Goal: Find contact information: Find contact information

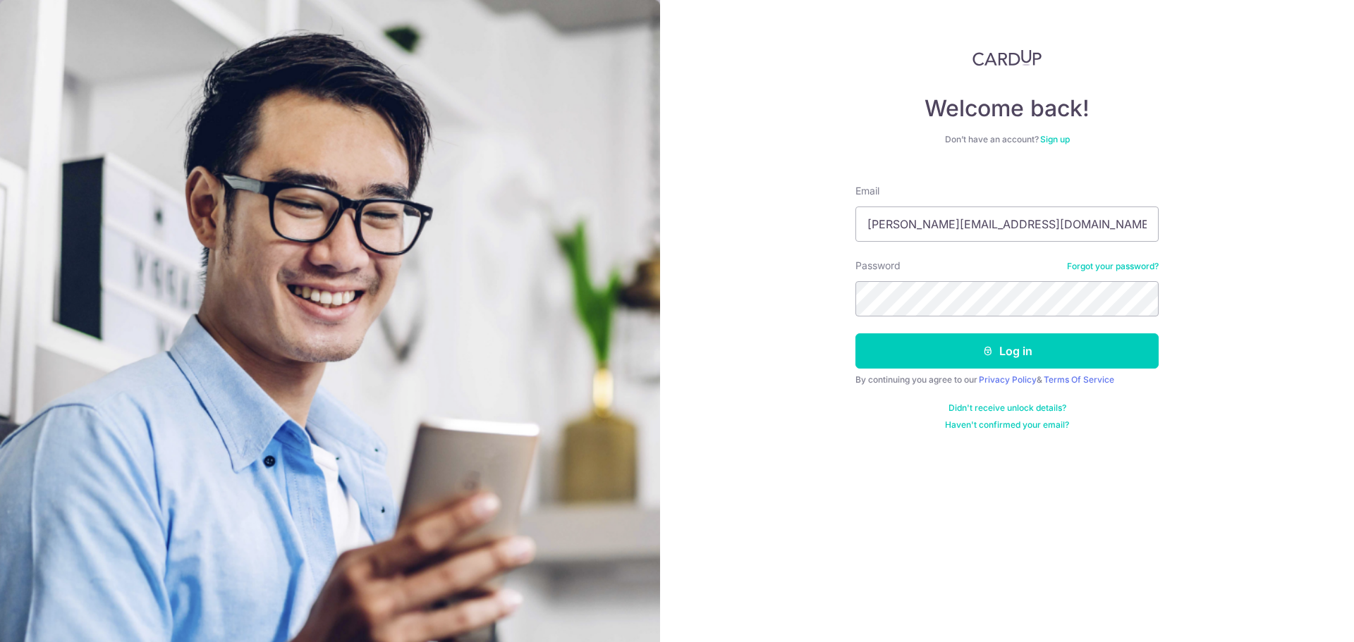
click at [855, 333] on button "Log in" at bounding box center [1006, 350] width 303 height 35
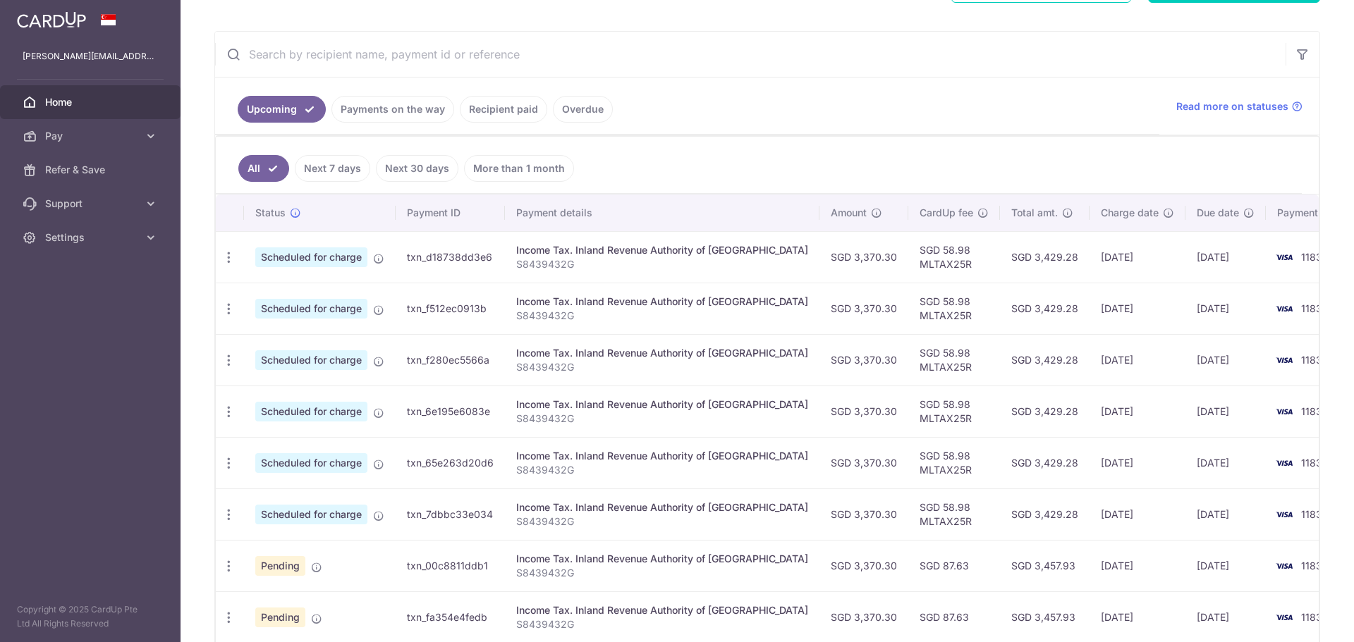
scroll to position [369, 0]
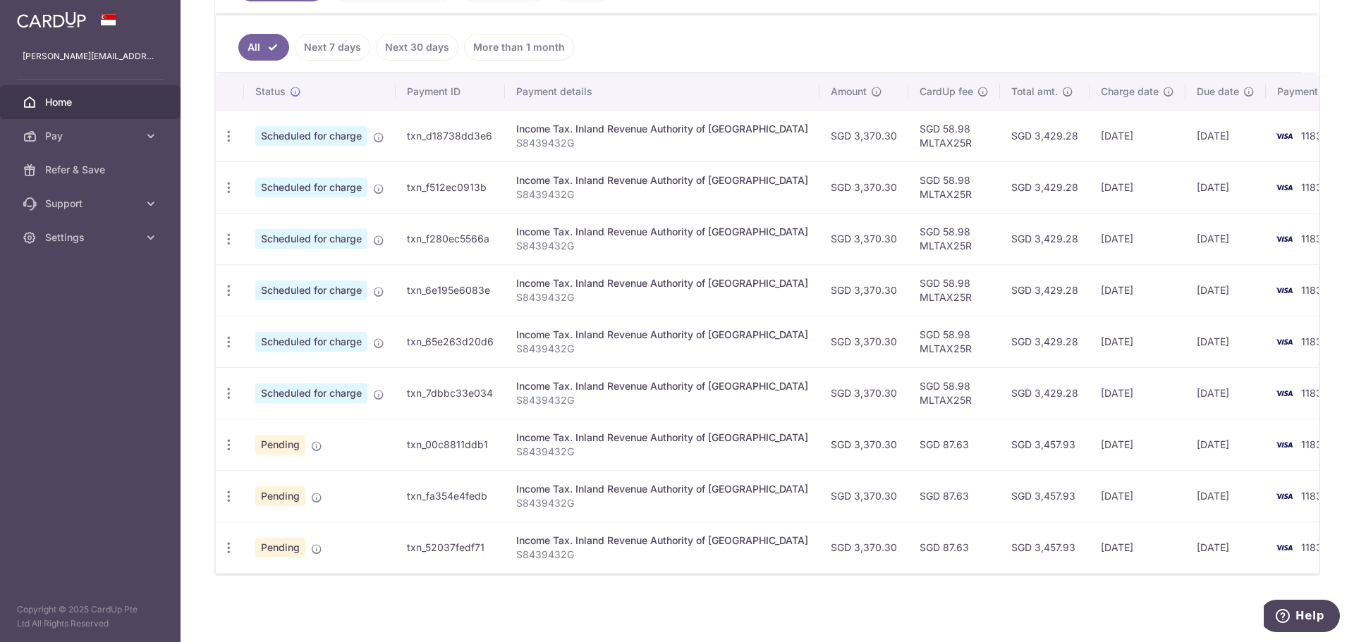
click at [1089, 137] on td "02/10/2025" at bounding box center [1137, 135] width 96 height 51
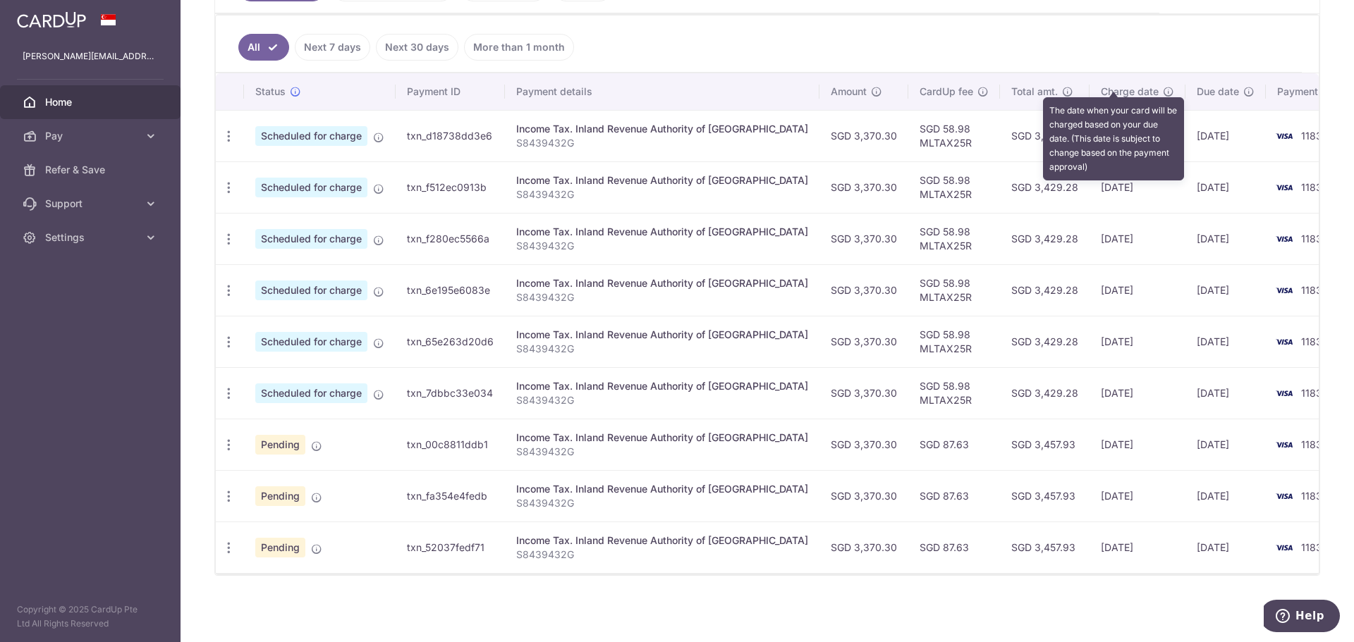
click at [1163, 86] on icon at bounding box center [1168, 91] width 11 height 11
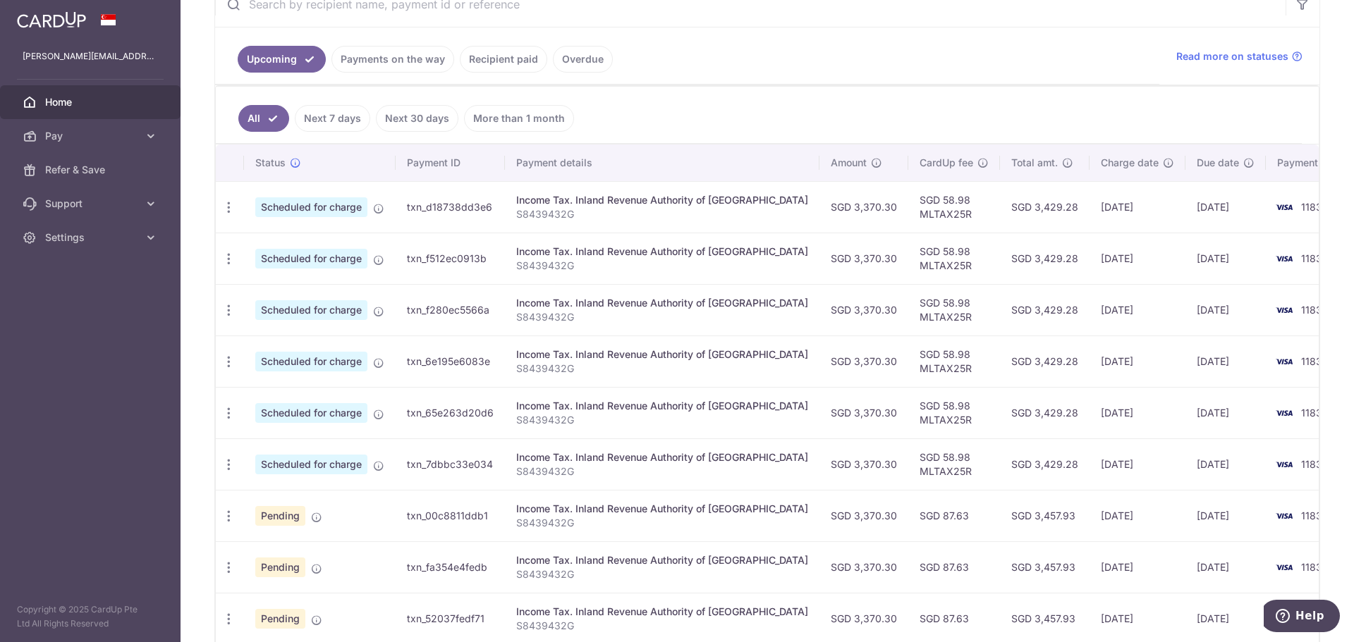
scroll to position [158, 0]
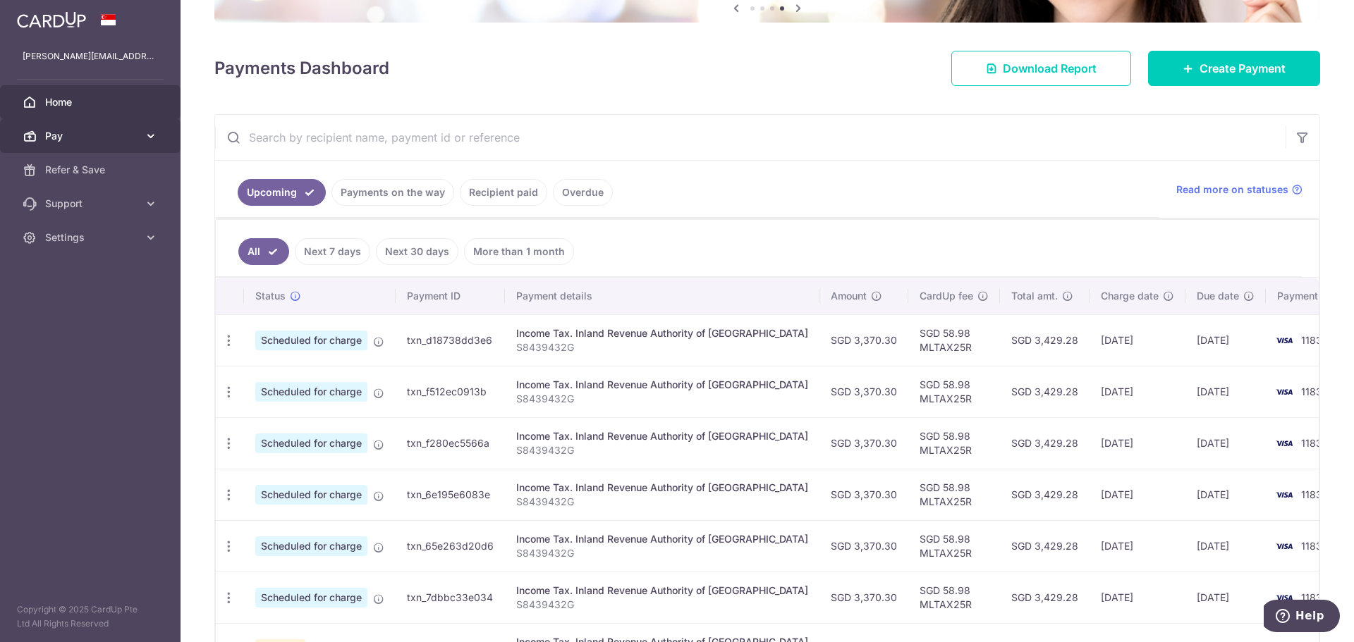
click at [85, 129] on span "Pay" at bounding box center [91, 136] width 93 height 14
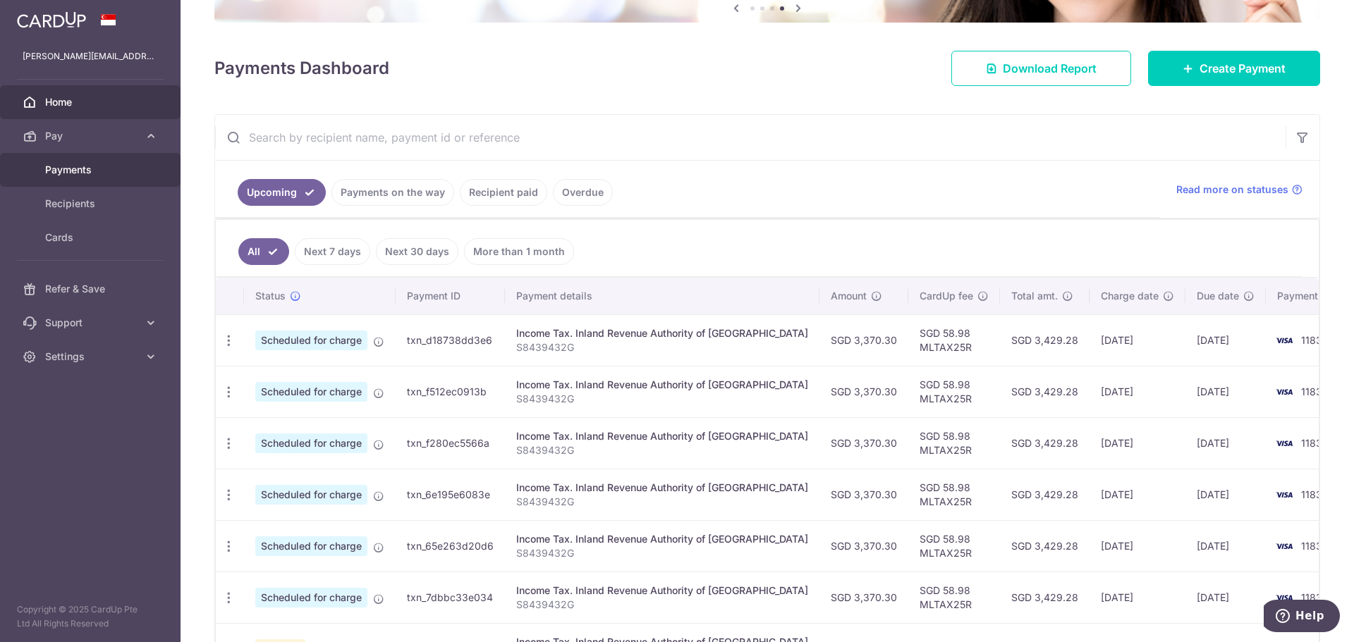
click at [101, 161] on link "Payments" at bounding box center [90, 170] width 180 height 34
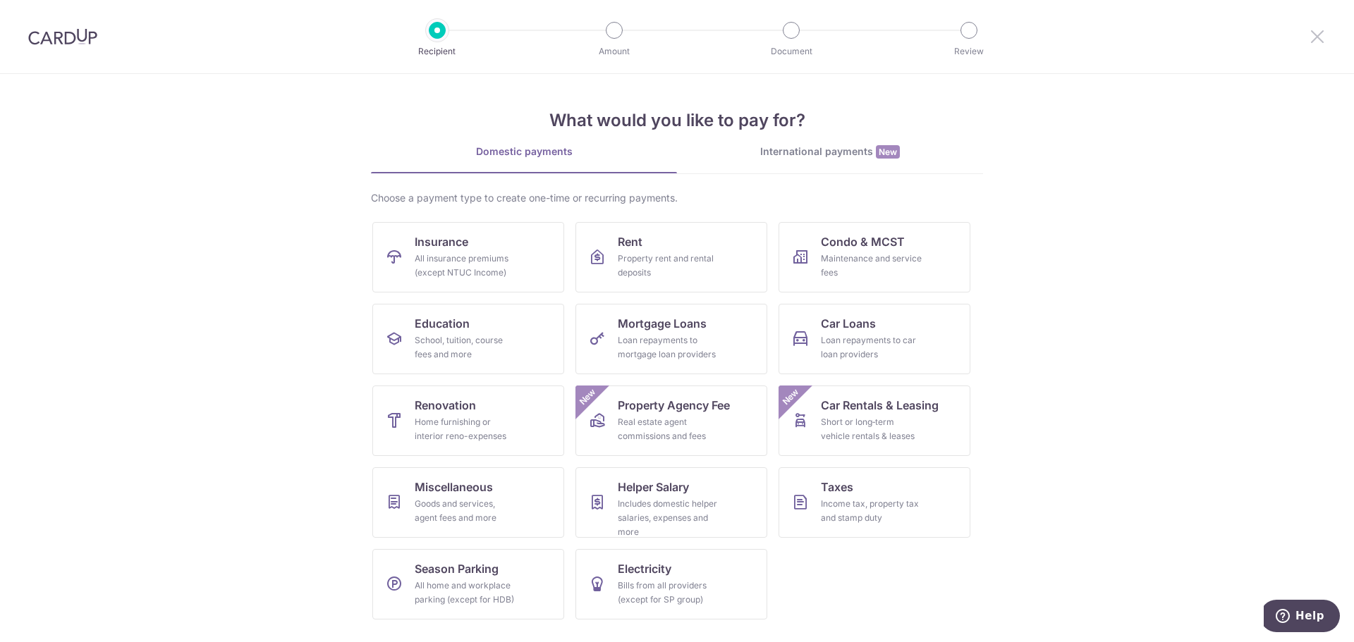
click at [1312, 32] on icon at bounding box center [1316, 36] width 17 height 18
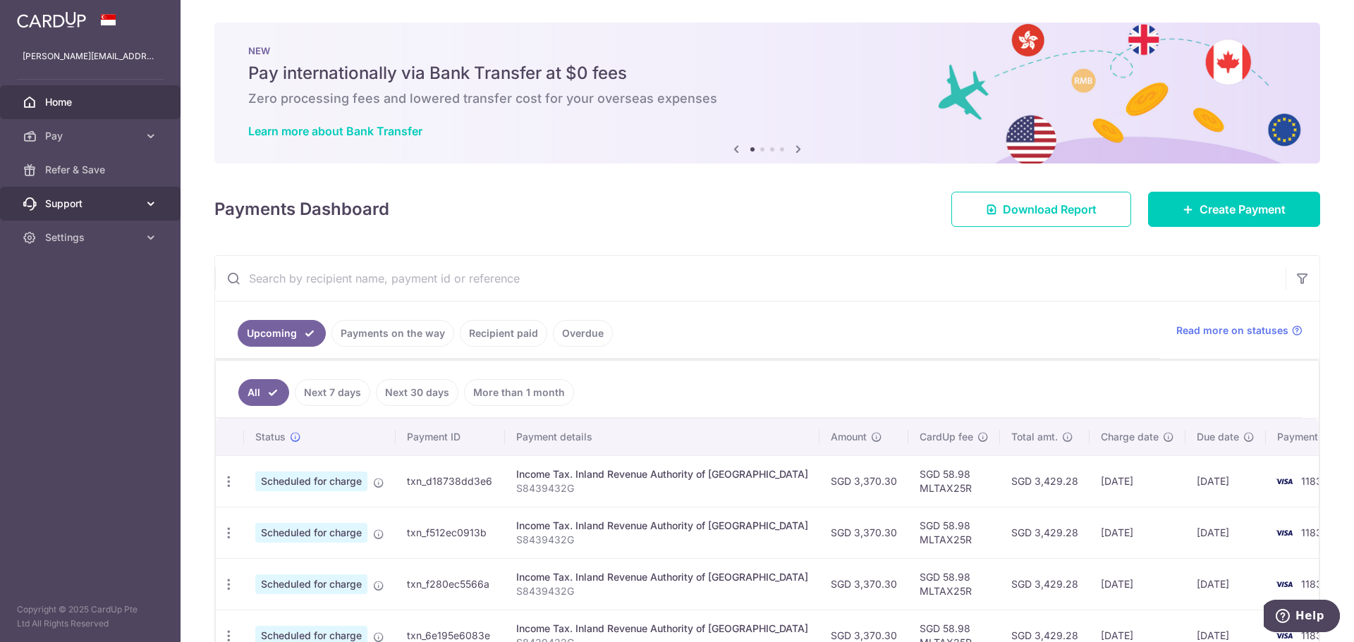
click at [128, 200] on span "Support" at bounding box center [91, 204] width 93 height 14
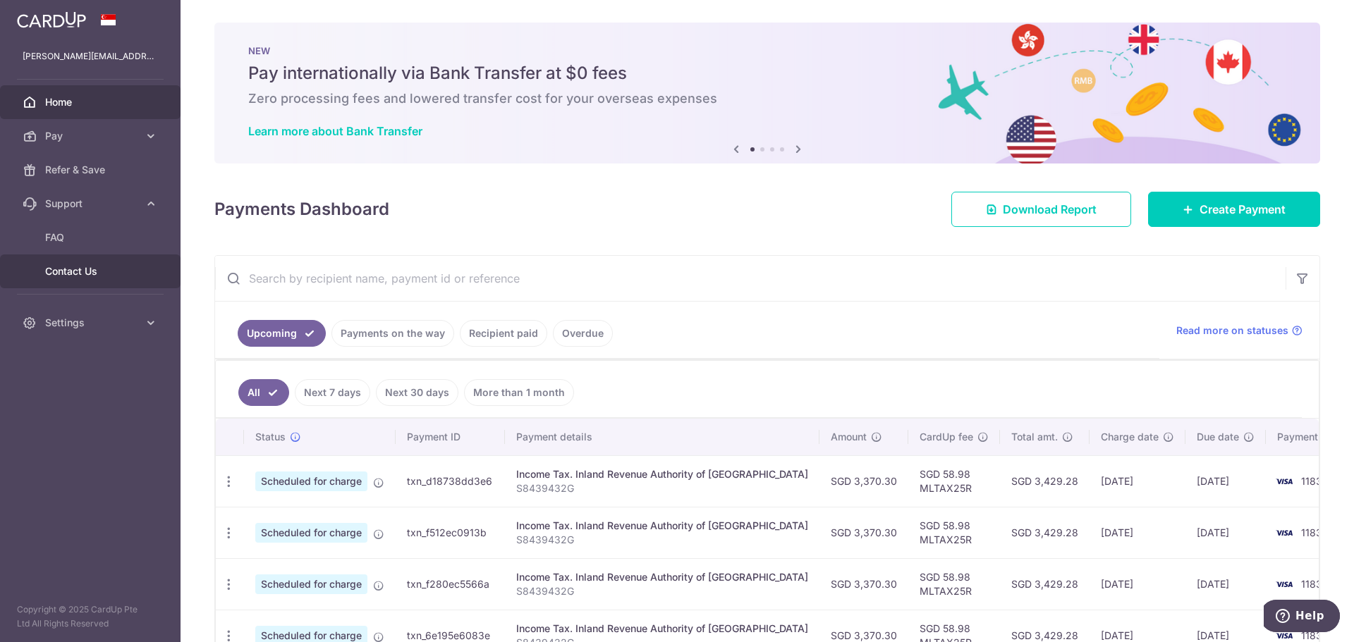
click at [106, 278] on span "Contact Us" at bounding box center [91, 271] width 93 height 14
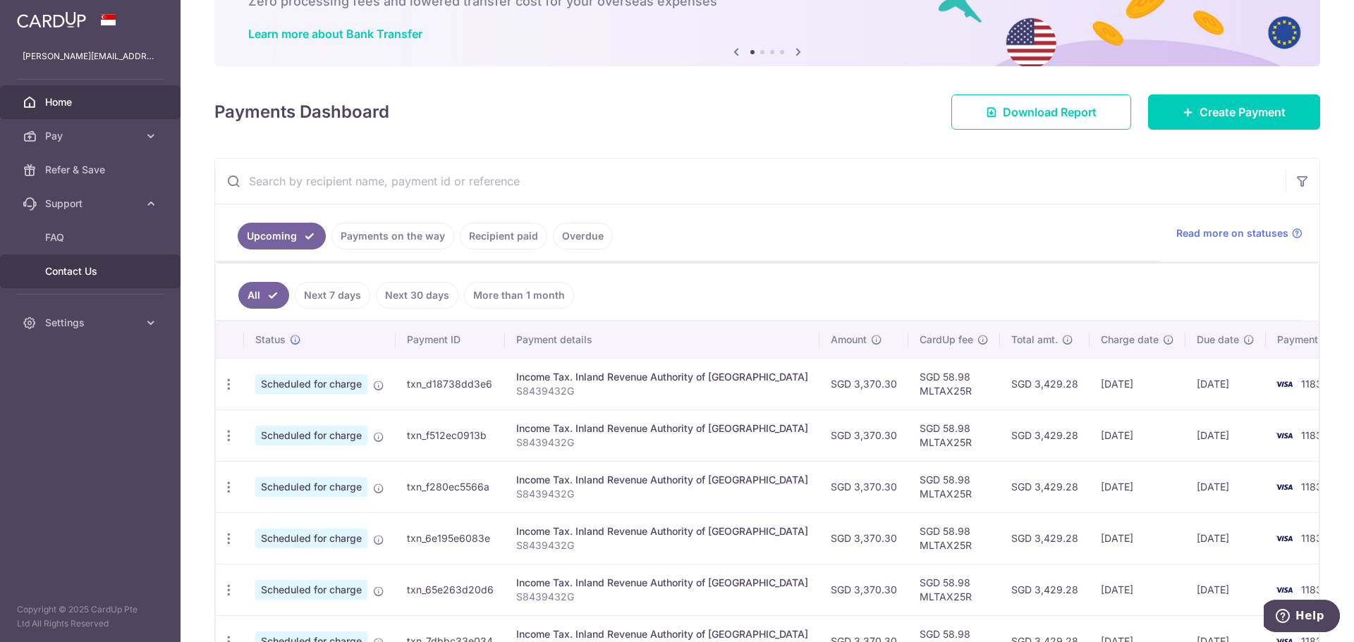
scroll to position [63, 0]
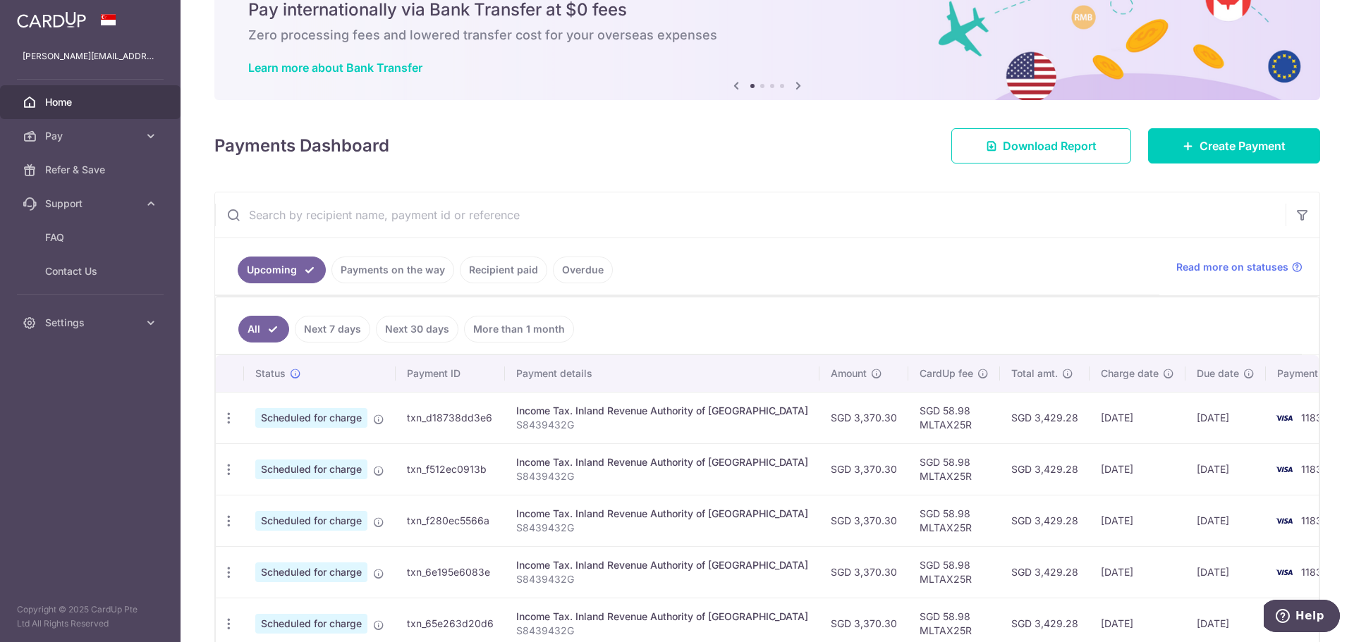
click at [334, 417] on span "Scheduled for charge" at bounding box center [311, 418] width 112 height 20
